Goal: Information Seeking & Learning: Learn about a topic

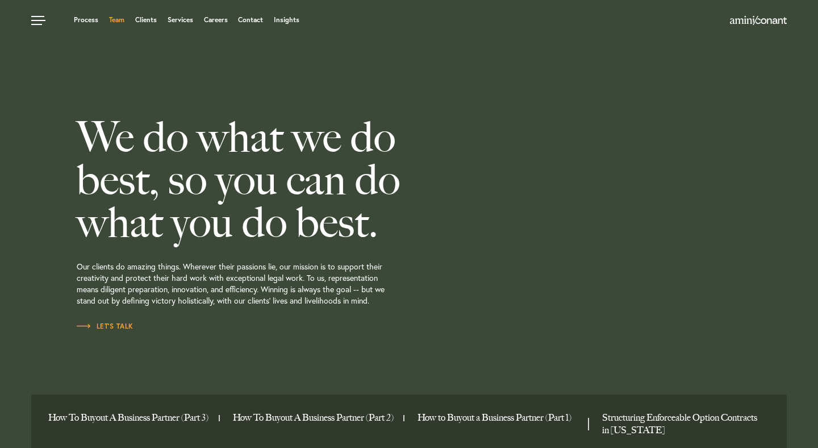
click at [120, 20] on link "Team" at bounding box center [116, 19] width 15 height 7
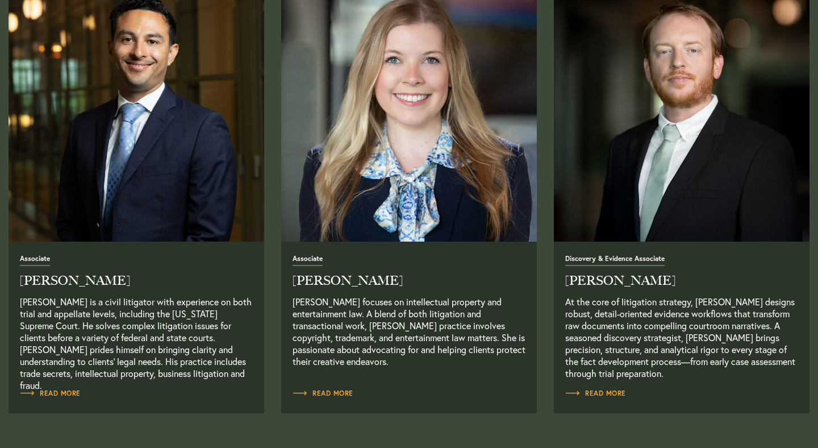
scroll to position [1413, 0]
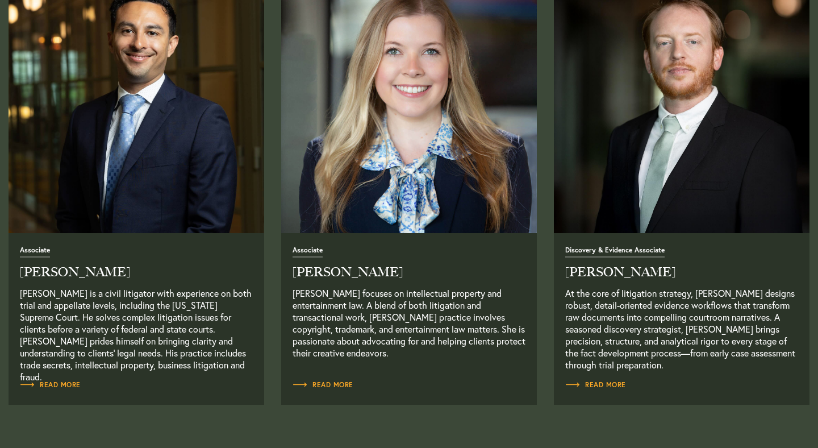
click at [153, 207] on img "Read Full Bio" at bounding box center [136, 105] width 269 height 269
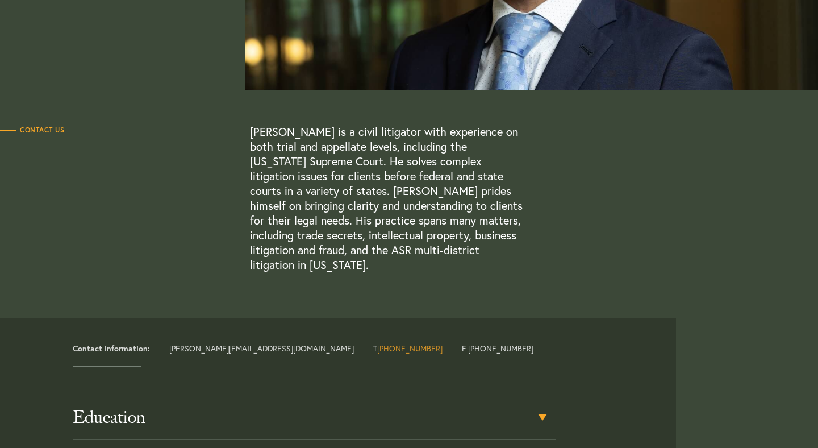
scroll to position [252, 0]
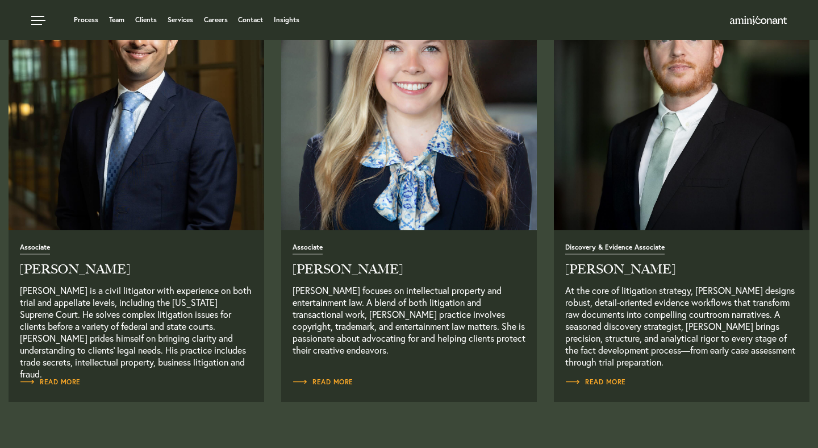
scroll to position [1413, 0]
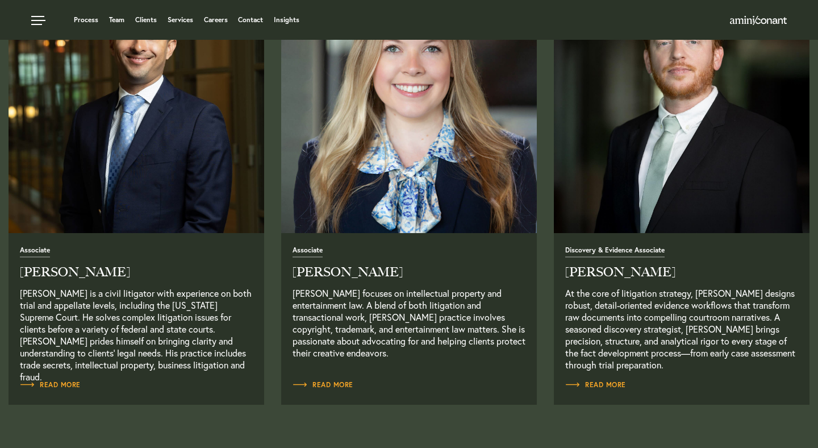
click at [405, 175] on img "Read Full Bio" at bounding box center [409, 105] width 269 height 269
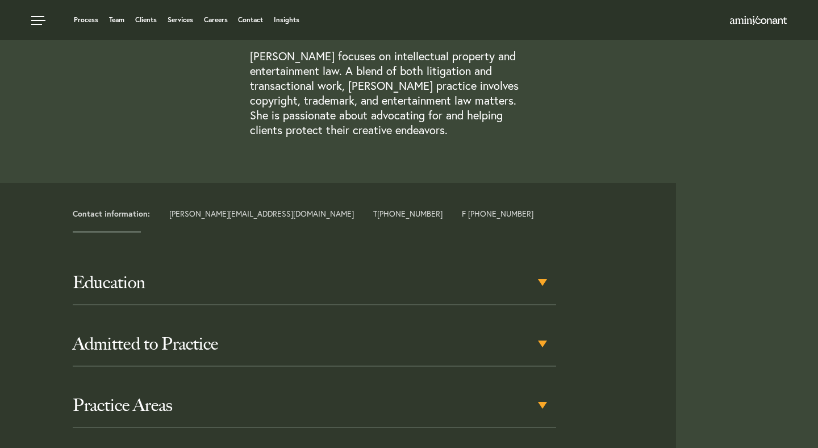
scroll to position [326, 0]
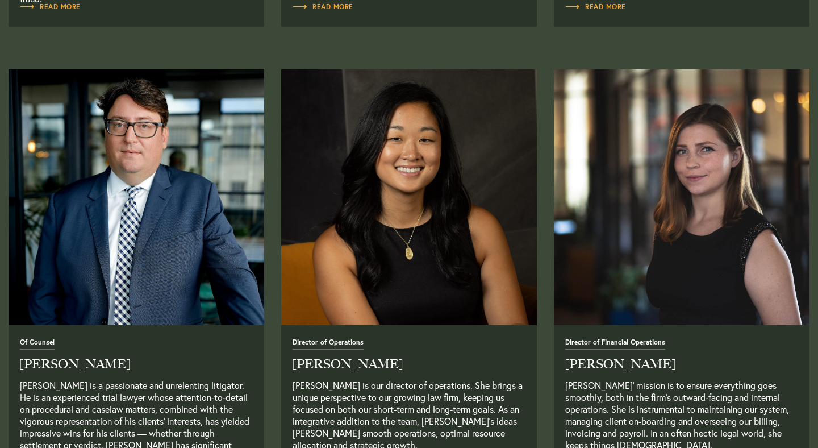
scroll to position [1792, 0]
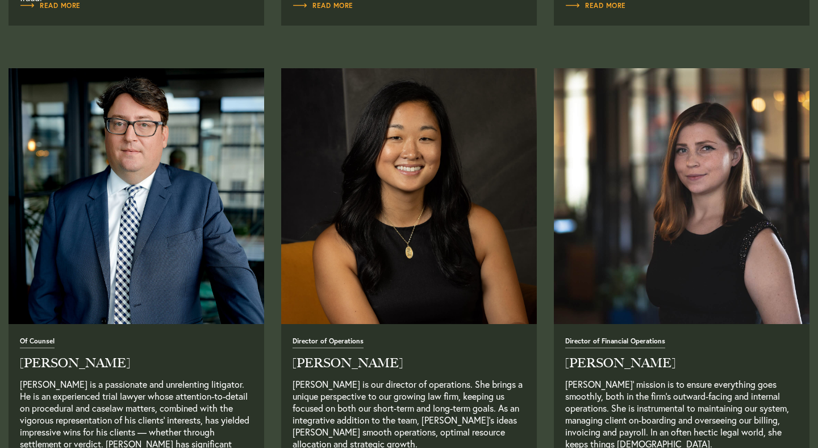
click at [405, 175] on img at bounding box center [409, 196] width 256 height 256
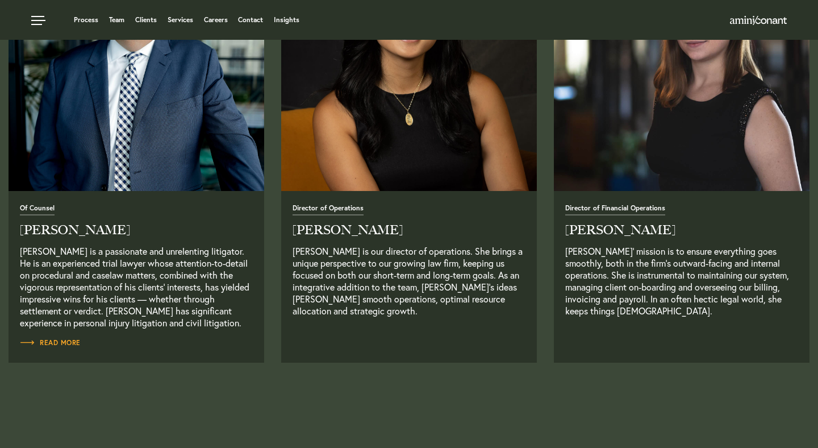
scroll to position [1923, 0]
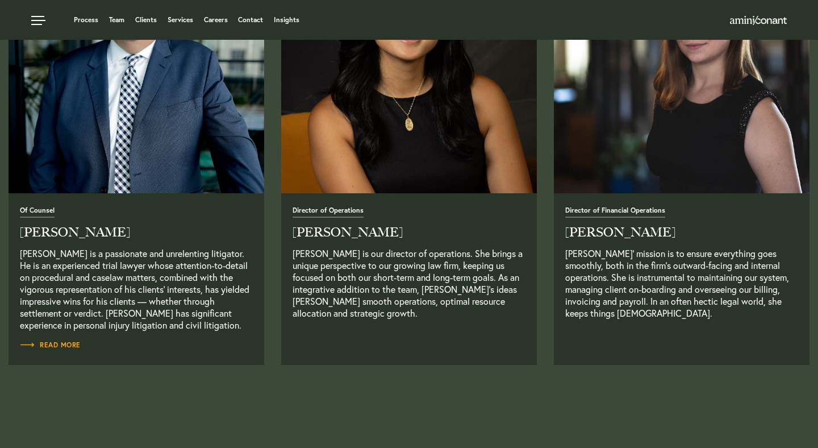
click at [367, 167] on img at bounding box center [409, 65] width 269 height 269
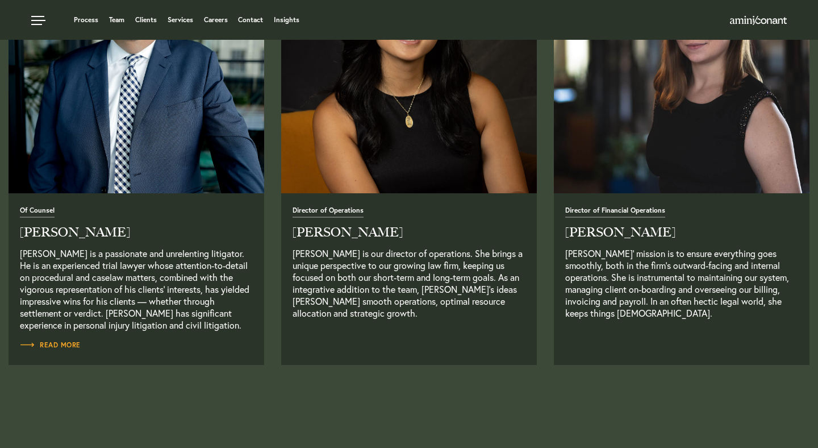
click at [426, 278] on p "[PERSON_NAME] is our director of operations. She brings a unique perspective to…" at bounding box center [409, 289] width 233 height 84
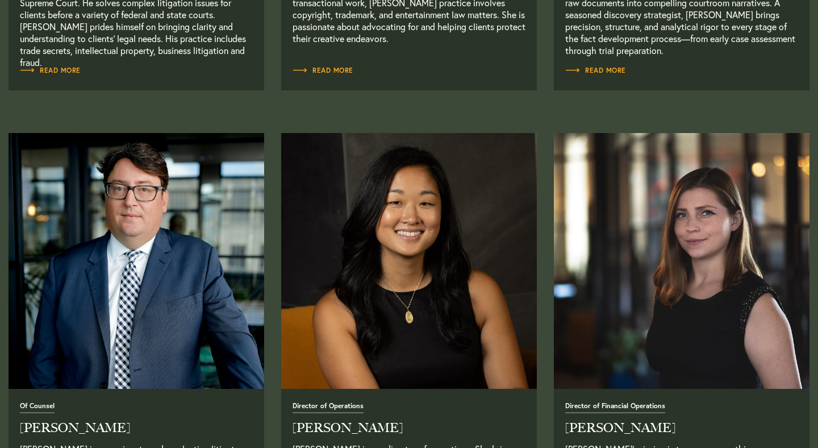
scroll to position [1728, 0]
click at [426, 278] on img at bounding box center [409, 260] width 256 height 256
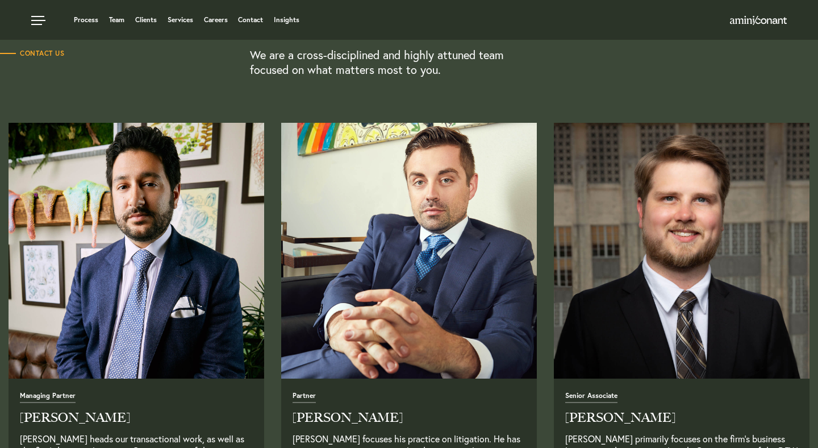
scroll to position [327, 0]
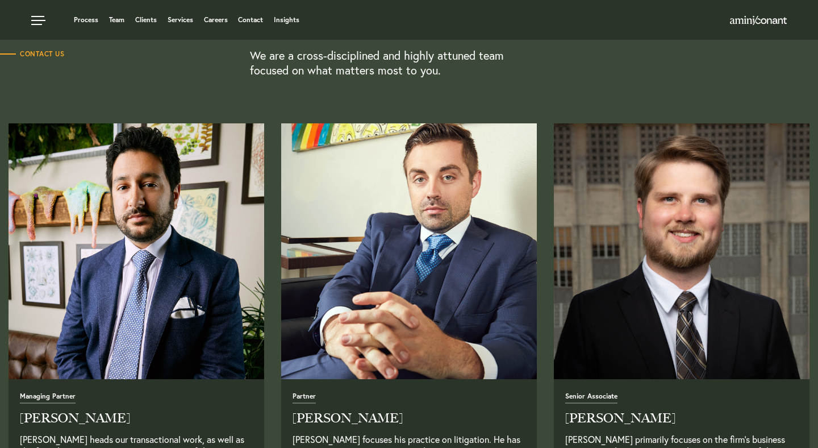
click at [426, 278] on img "Read Full Bio" at bounding box center [409, 251] width 269 height 269
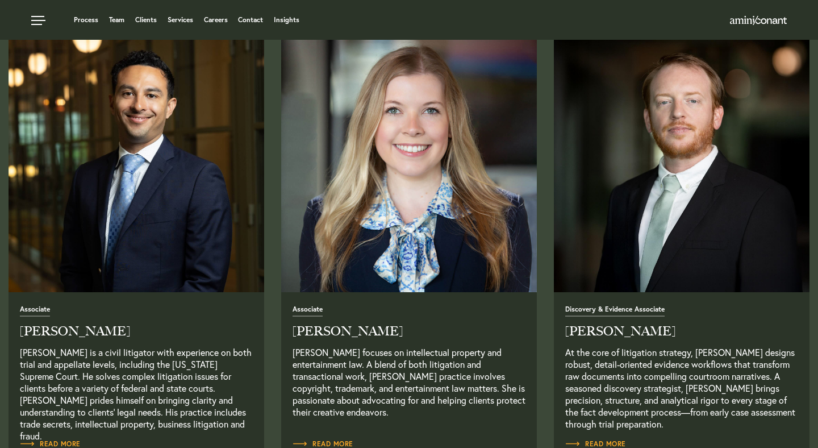
scroll to position [1356, 0]
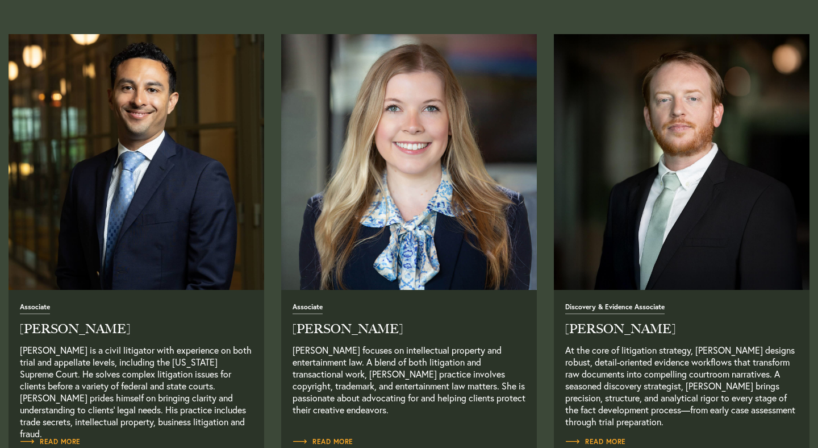
click at [154, 193] on img "Read Full Bio" at bounding box center [136, 162] width 269 height 269
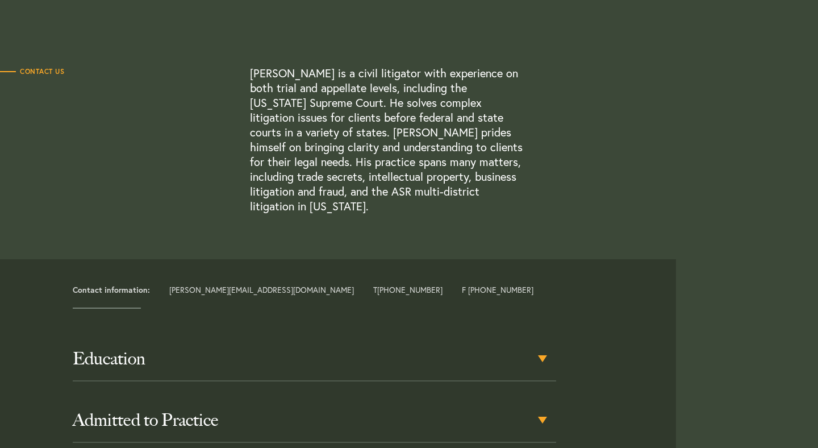
scroll to position [311, 0]
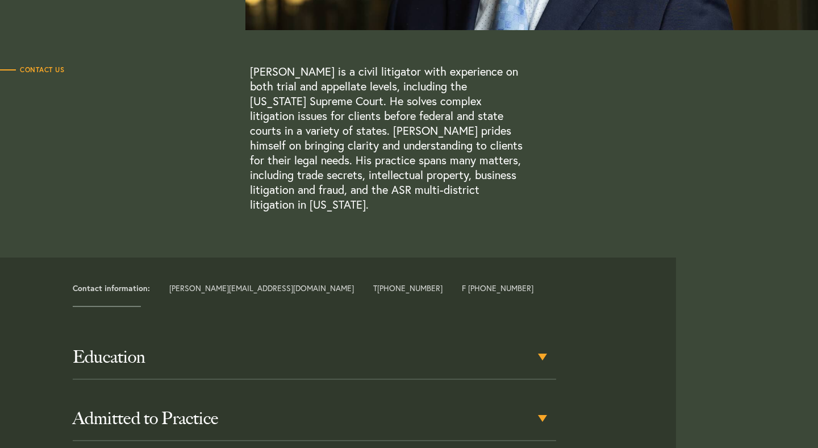
click at [618, 132] on div "Josh Eames-Cepero is a civil litigator with experience on both trial and appell…" at bounding box center [500, 138] width 500 height 148
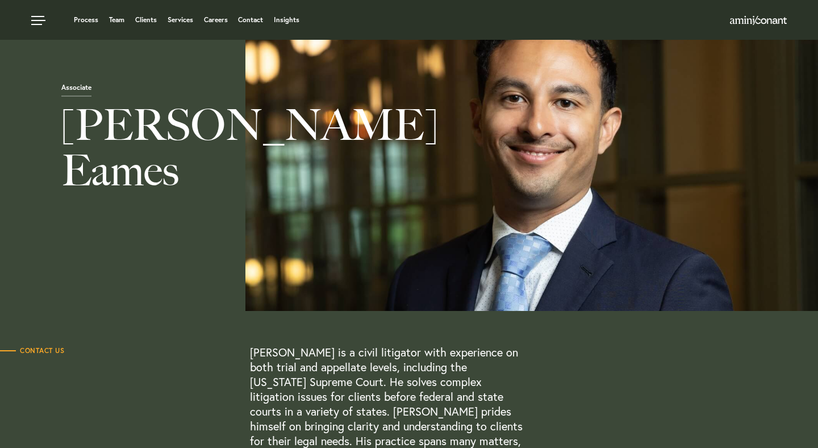
scroll to position [0, 0]
